Goal: Complete application form

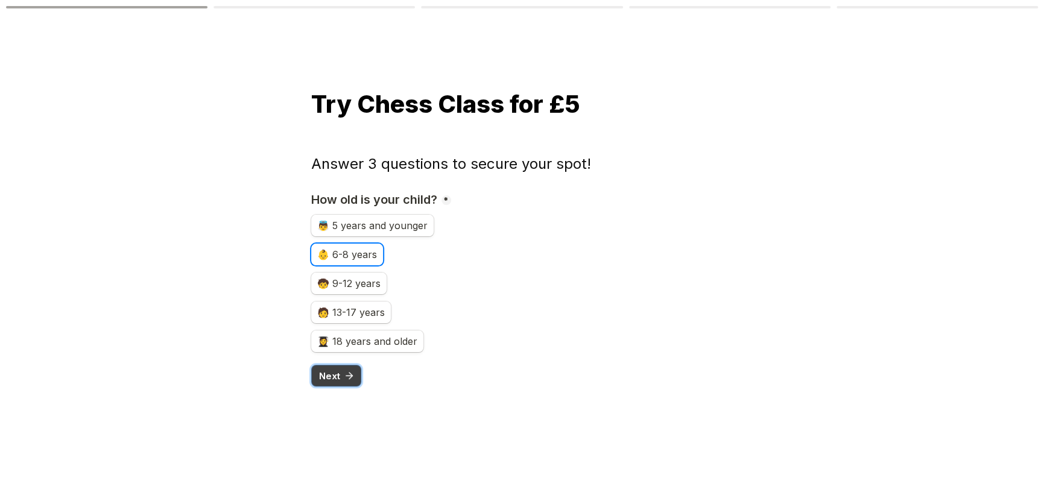
click at [345, 378] on icon "submit" at bounding box center [349, 375] width 11 height 11
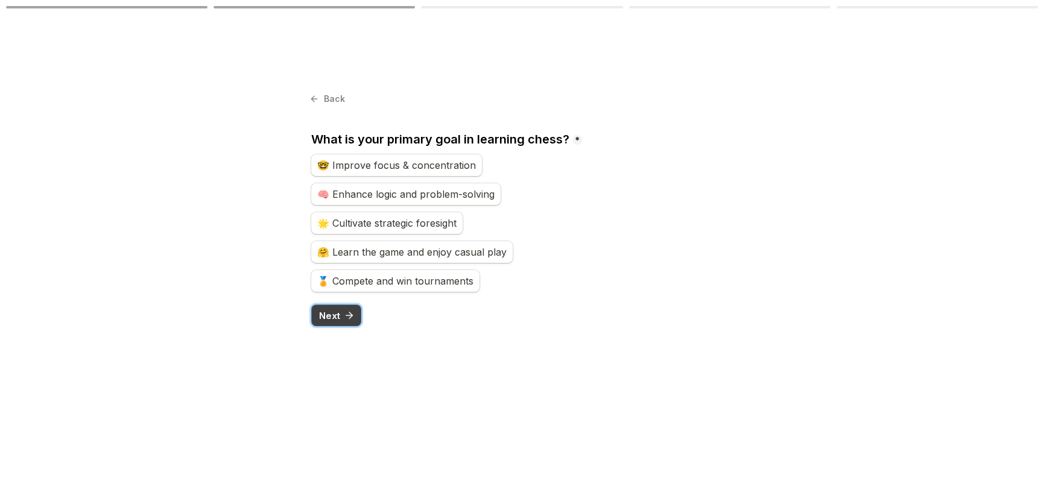
click at [339, 317] on span "Next" at bounding box center [329, 315] width 21 height 9
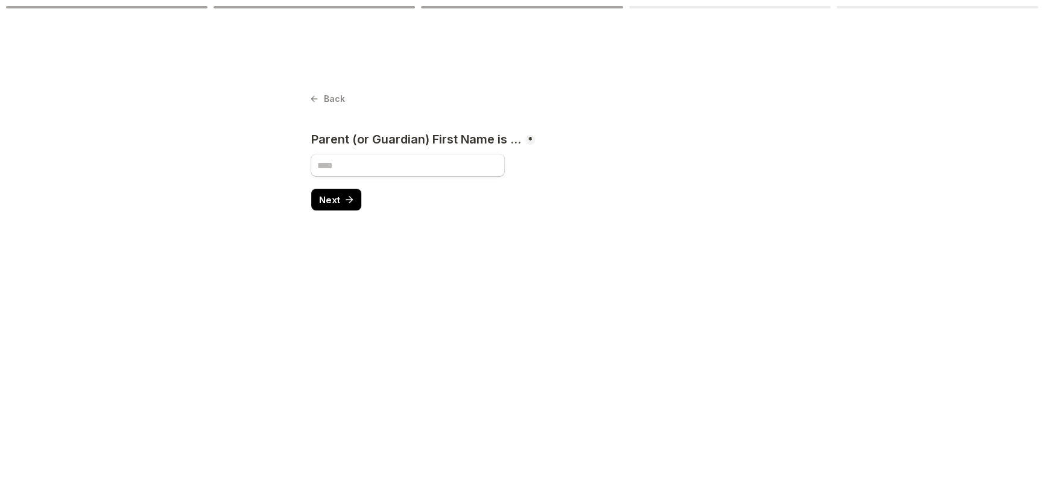
click at [309, 98] on main "Back Page 4 of 5 Parent (or Guardian) First Name is ... * Required Next" at bounding box center [522, 246] width 1044 height 492
click at [318, 96] on icon at bounding box center [314, 99] width 10 height 10
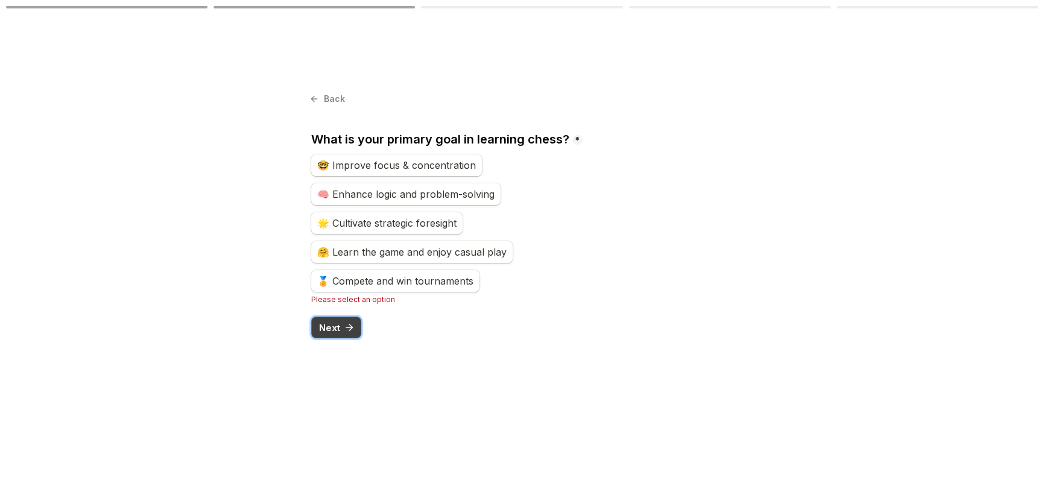
click at [339, 323] on span "Next" at bounding box center [329, 327] width 21 height 9
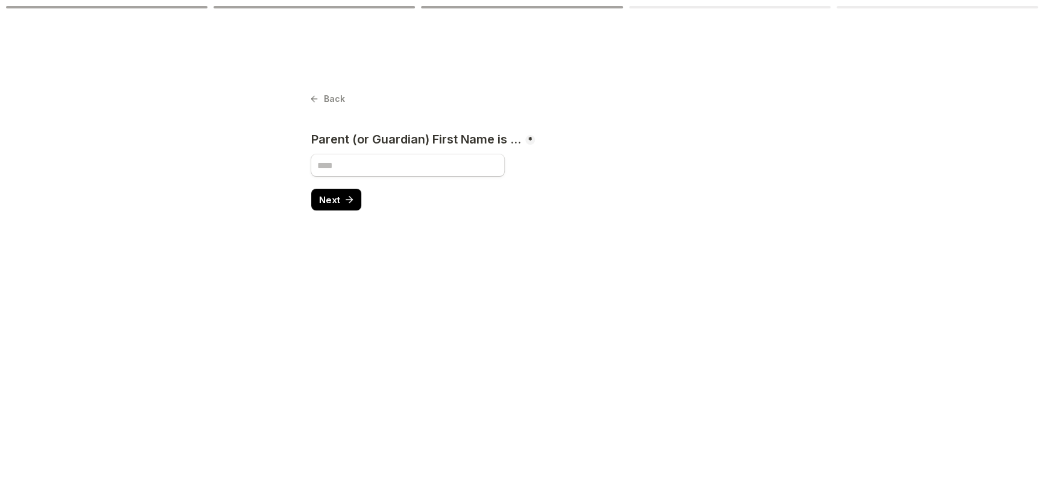
click at [367, 168] on input "Parent (or Guardian) First Name is ..." at bounding box center [407, 165] width 193 height 22
type input "******"
click at [344, 197] on icon "submit" at bounding box center [349, 199] width 11 height 11
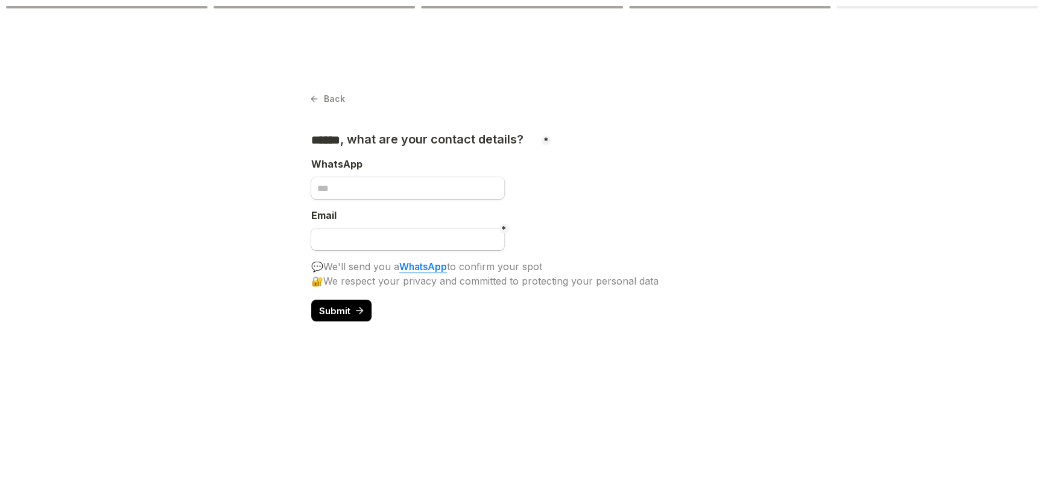
click at [309, 98] on main "Back Page 5 of 5 ****** , what are your contact details? * Required WhatsApp Em…" at bounding box center [522, 246] width 1044 height 492
click at [320, 98] on button "Back" at bounding box center [328, 98] width 34 height 17
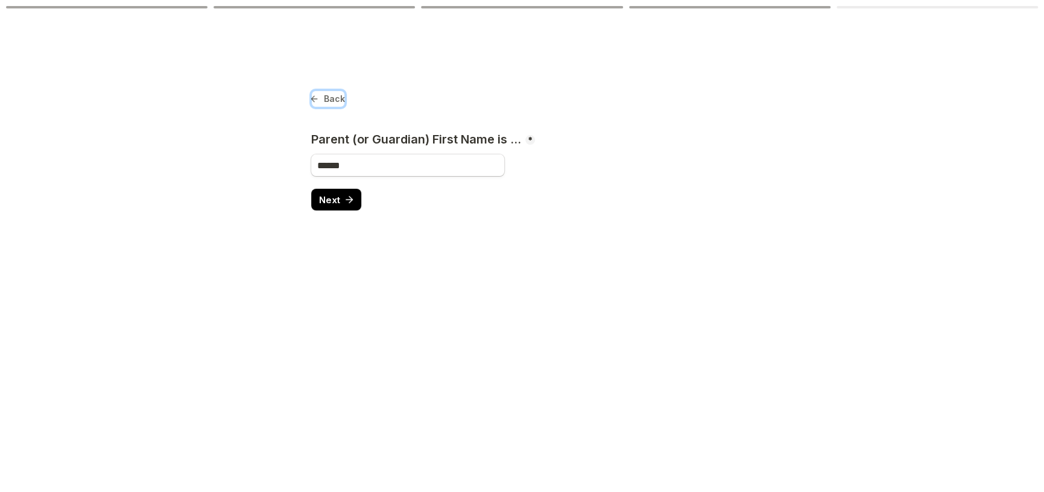
click at [320, 98] on button "Back" at bounding box center [328, 98] width 34 height 17
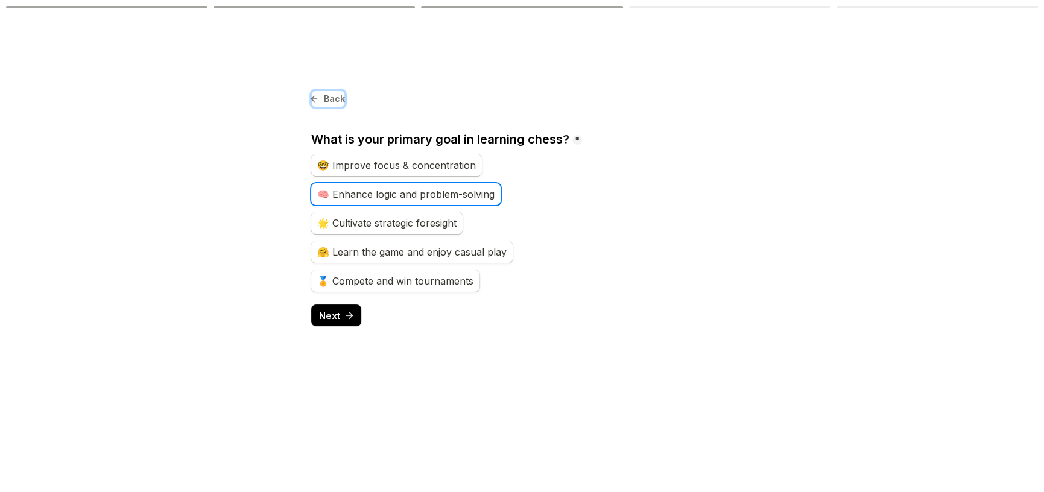
click at [320, 98] on button "Back" at bounding box center [328, 98] width 34 height 17
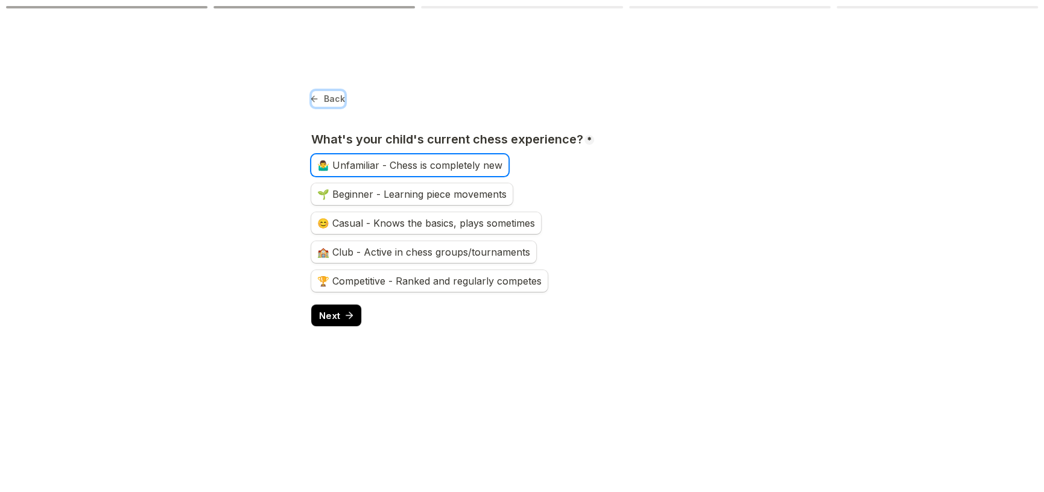
click at [329, 97] on span "Back" at bounding box center [334, 99] width 21 height 8
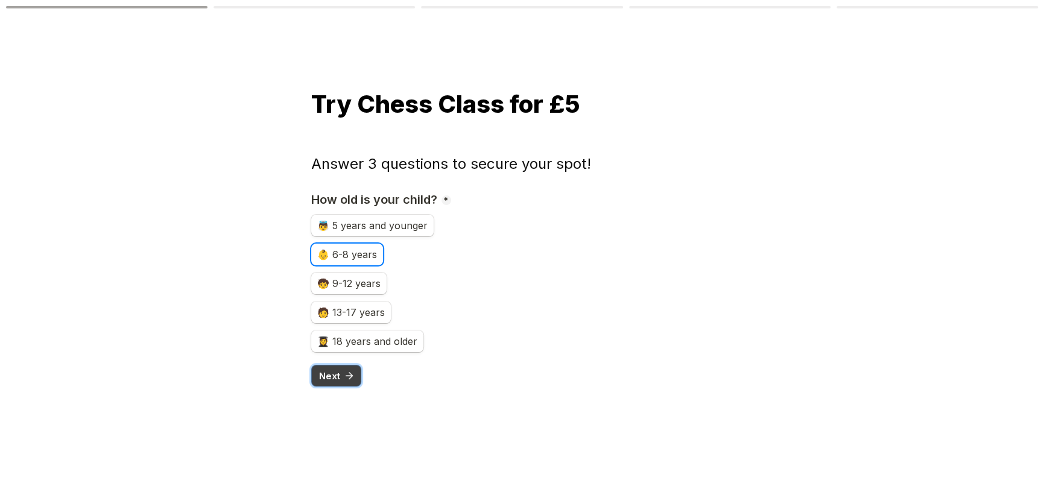
click at [349, 373] on icon "submit" at bounding box center [350, 376] width 3 height 7
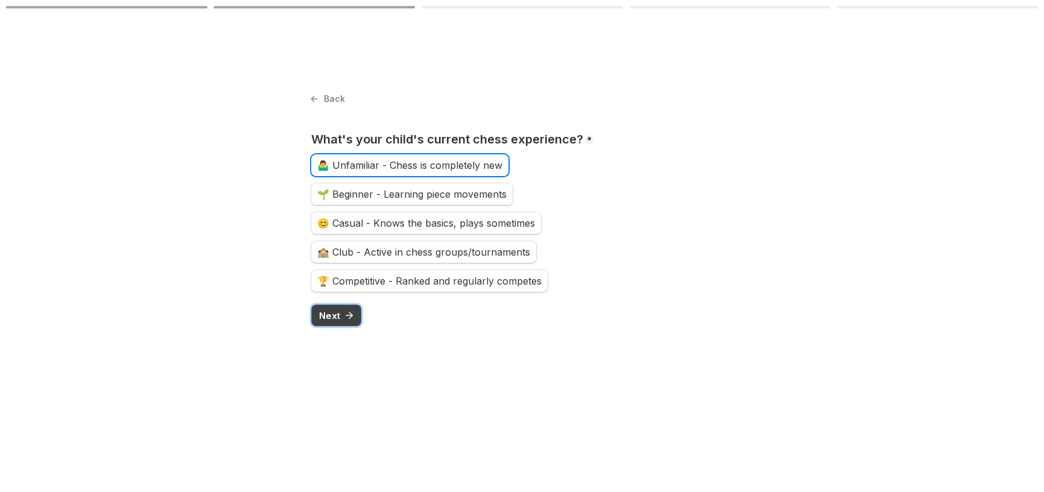
click at [347, 311] on icon "submit" at bounding box center [349, 315] width 11 height 11
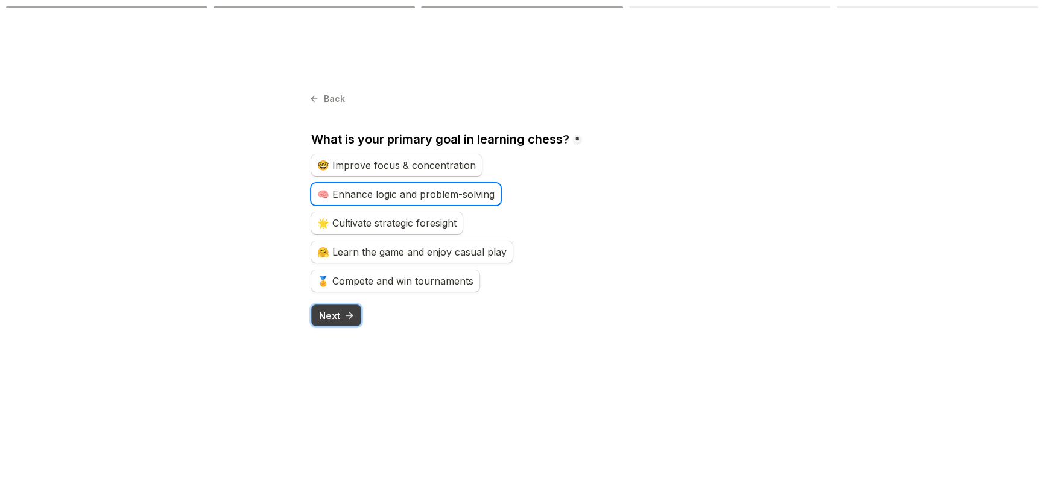
click at [347, 311] on icon "submit" at bounding box center [349, 315] width 11 height 11
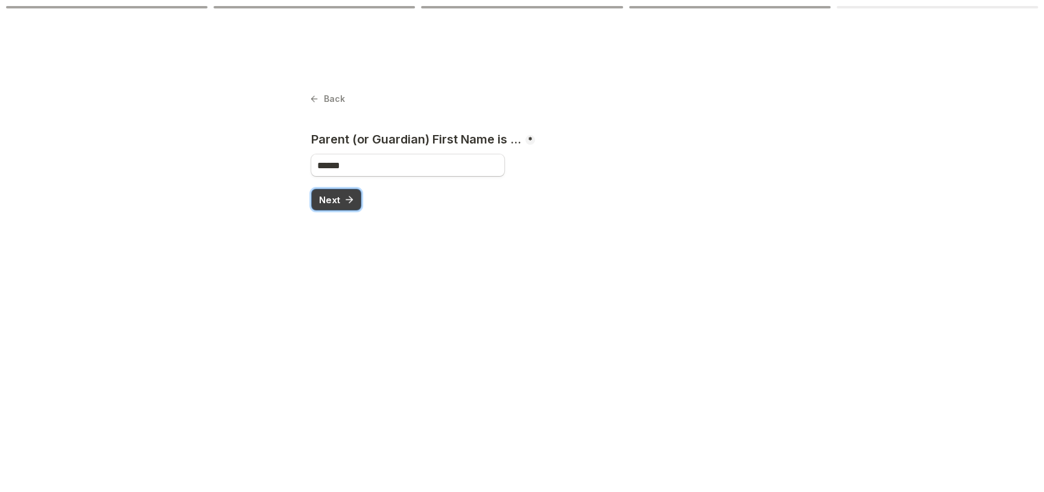
click at [344, 198] on icon "submit" at bounding box center [349, 199] width 11 height 11
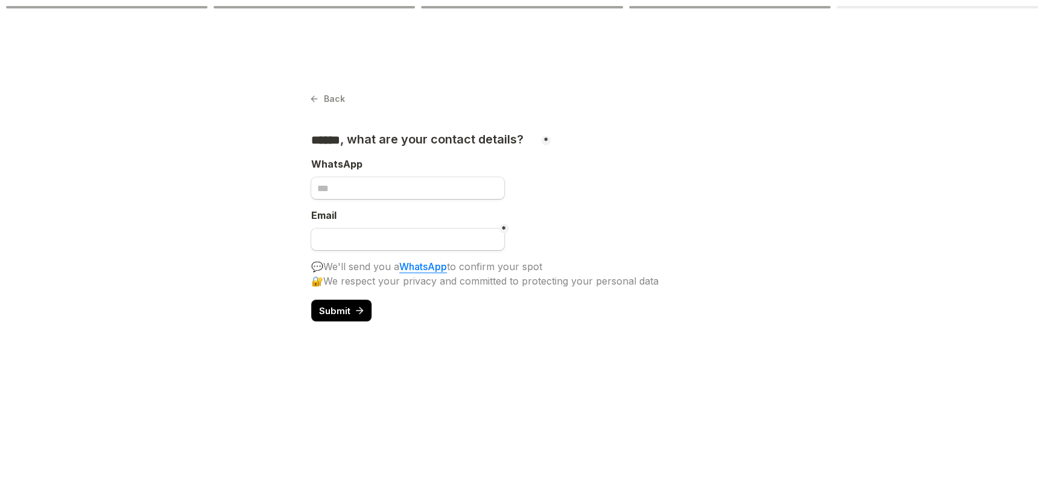
click at [368, 226] on div "Email" at bounding box center [522, 216] width 422 height 21
click at [367, 239] on input "Untitled email field" at bounding box center [407, 240] width 193 height 22
type input "**********"
click at [330, 317] on button "Submit" at bounding box center [341, 311] width 61 height 22
